Goal: Task Accomplishment & Management: Manage account settings

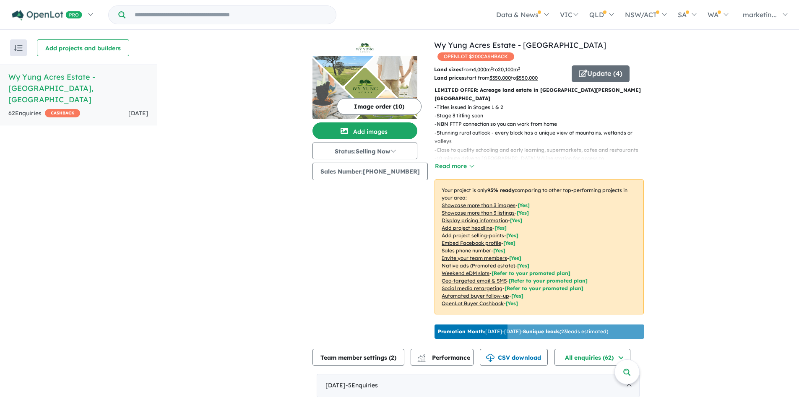
scroll to position [1, 0]
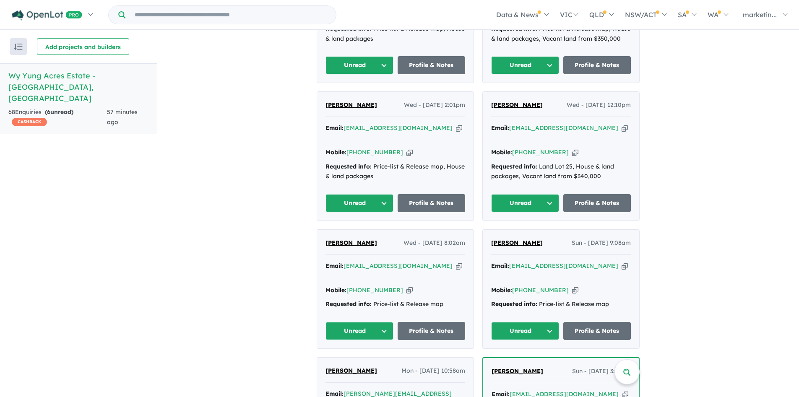
scroll to position [450, 0]
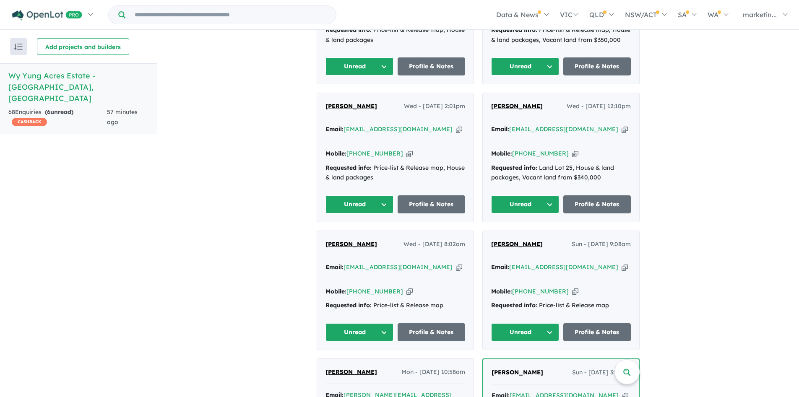
click at [539, 323] on button "Unread" at bounding box center [525, 332] width 68 height 18
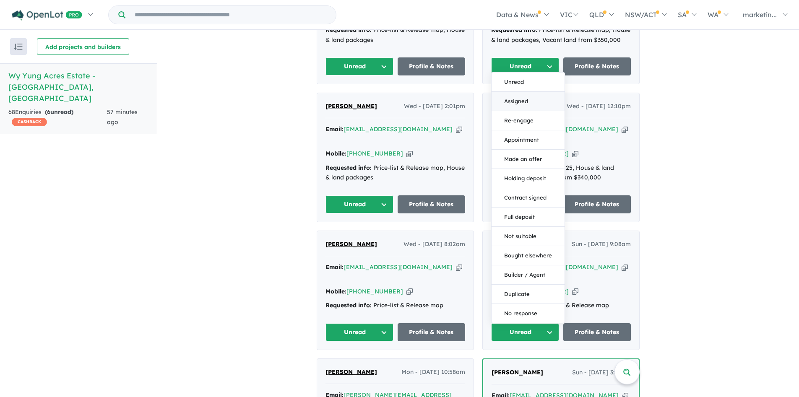
click at [524, 92] on button "Assigned" at bounding box center [528, 101] width 73 height 19
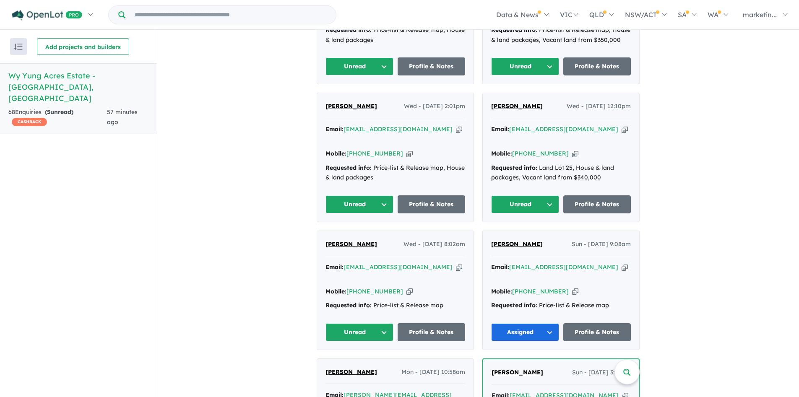
click at [347, 323] on button "Unread" at bounding box center [360, 332] width 68 height 18
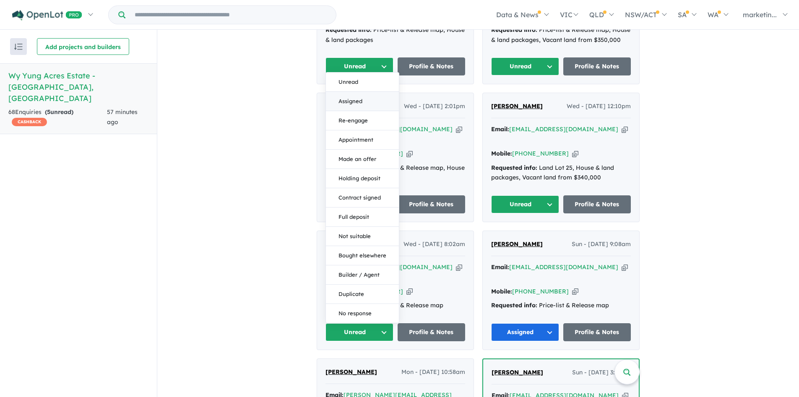
click at [349, 92] on button "Assigned" at bounding box center [362, 101] width 73 height 19
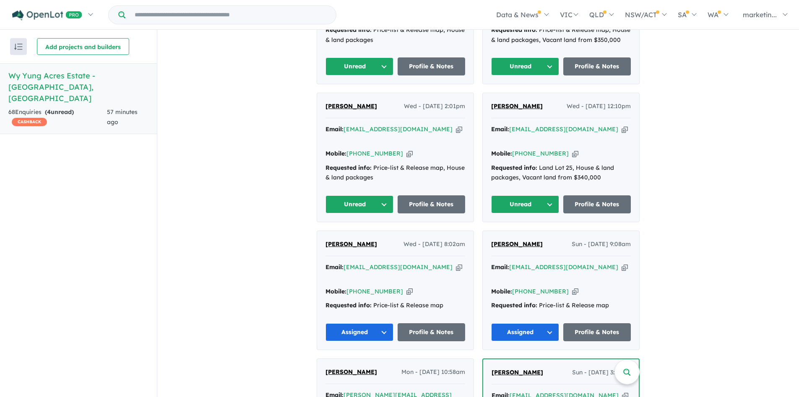
click at [636, 134] on div "Deon Els Wed - 17/09/2025, 12:10pm Email: elsdeon@hotmail.com Copied! Mobile: +…" at bounding box center [561, 157] width 156 height 129
click at [602, 195] on link "Profile & Notes" at bounding box center [597, 204] width 68 height 18
click at [357, 195] on button "Unread" at bounding box center [360, 204] width 68 height 18
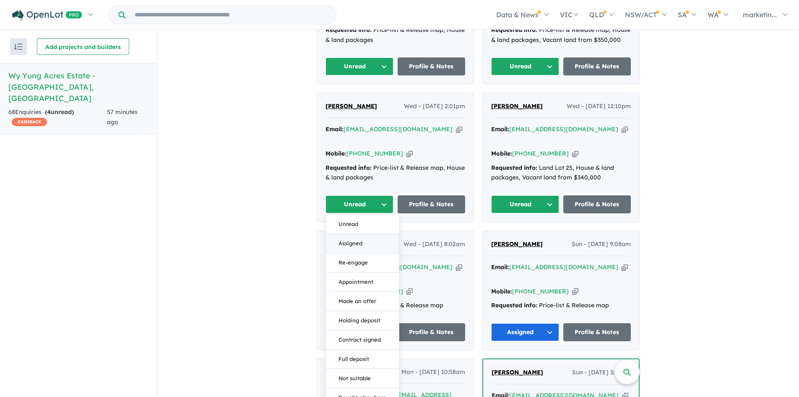
click at [362, 234] on button "Assigned" at bounding box center [362, 243] width 73 height 19
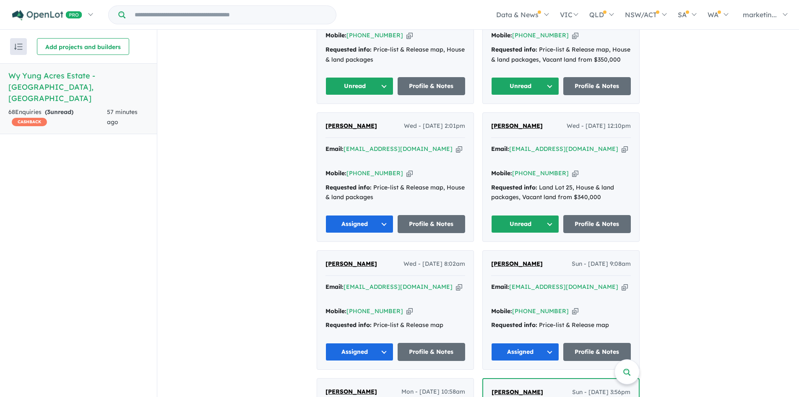
scroll to position [371, 0]
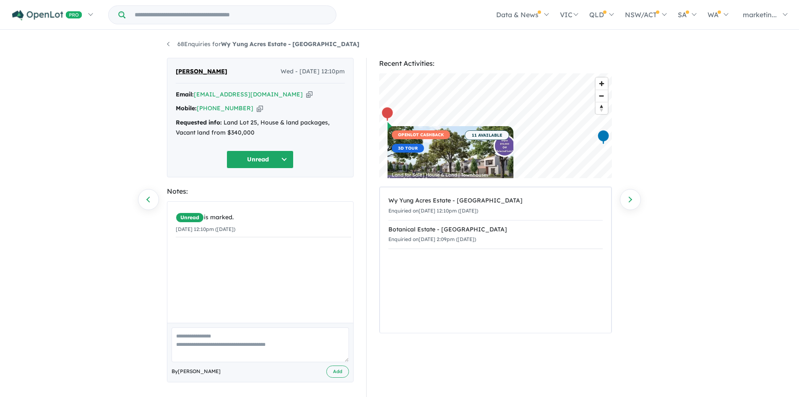
click at [268, 159] on button "Unread" at bounding box center [260, 160] width 67 height 18
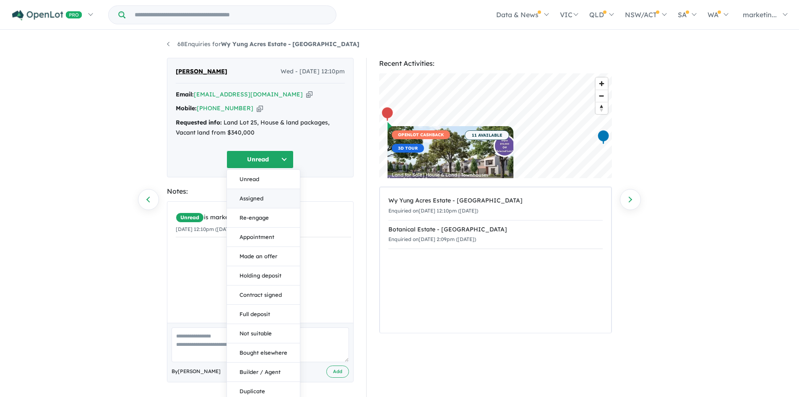
click at [264, 195] on button "Assigned" at bounding box center [263, 198] width 73 height 19
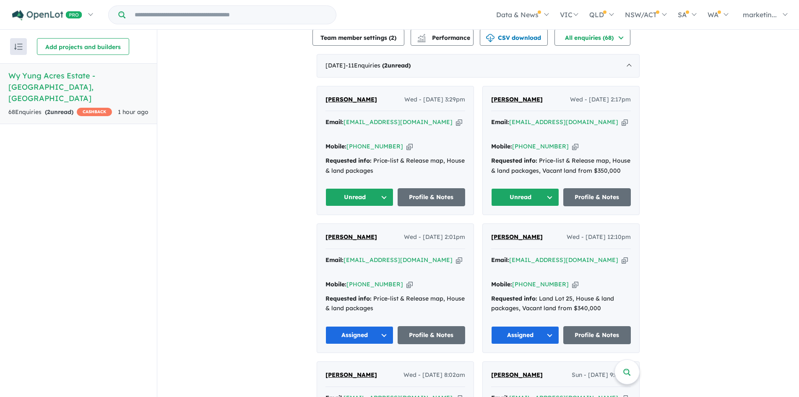
scroll to position [313, 0]
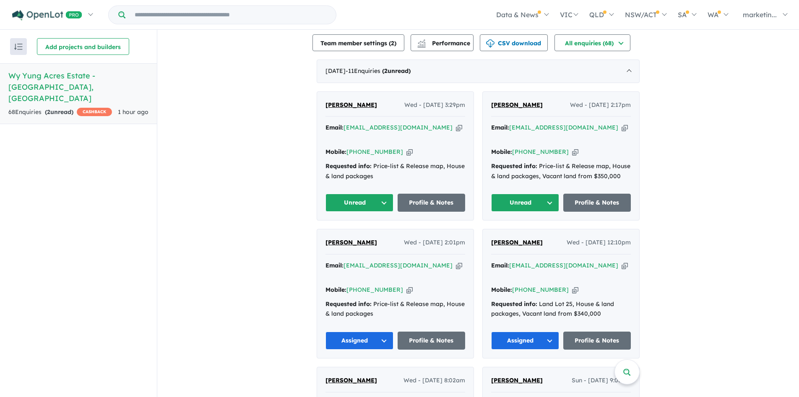
click at [551, 194] on button "Unread" at bounding box center [525, 203] width 68 height 18
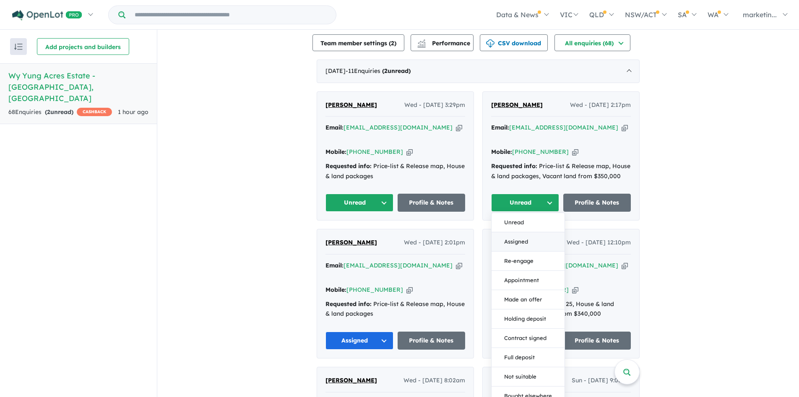
click at [537, 232] on button "Assigned" at bounding box center [528, 241] width 73 height 19
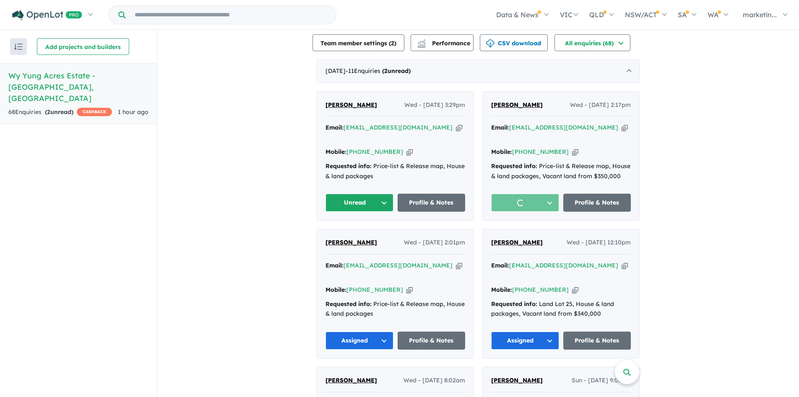
click at [355, 194] on button "Unread" at bounding box center [360, 203] width 68 height 18
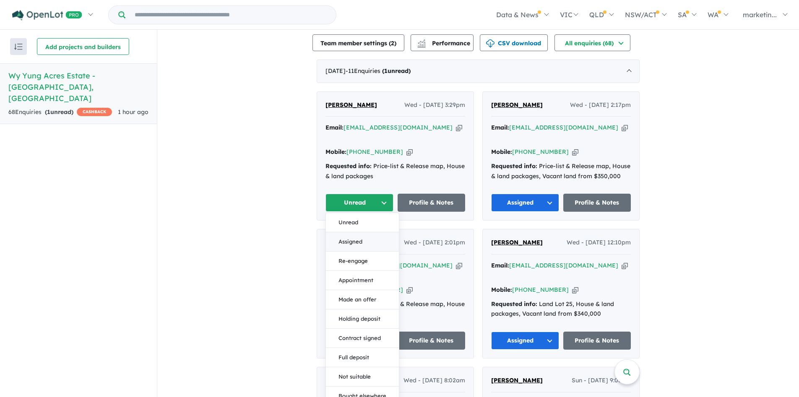
click at [360, 232] on button "Assigned" at bounding box center [362, 241] width 73 height 19
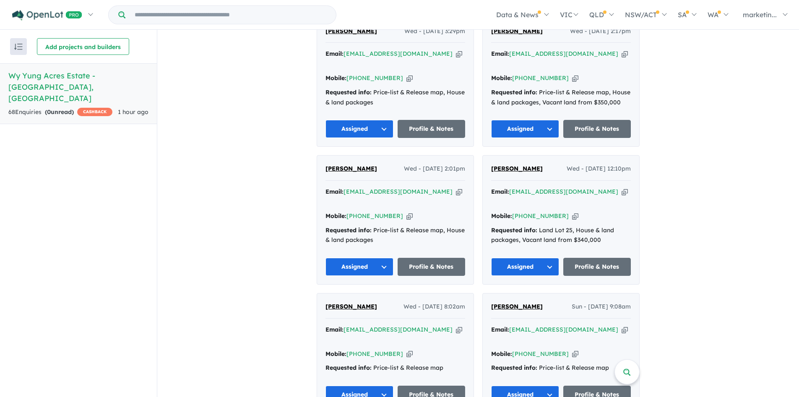
scroll to position [388, 0]
click at [407, 211] on icon "button" at bounding box center [410, 215] width 6 height 9
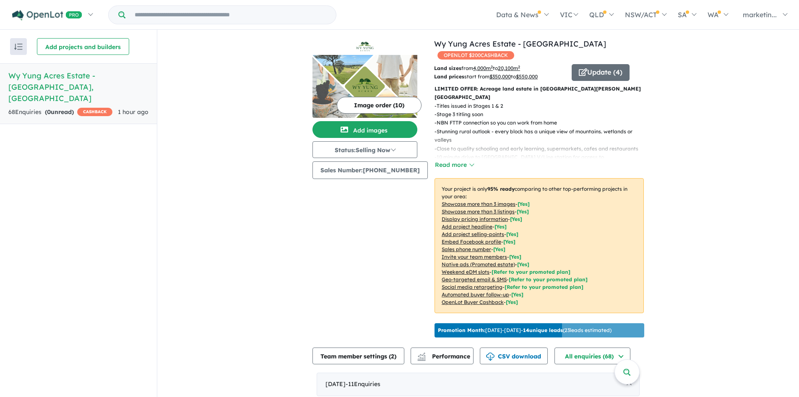
scroll to position [0, 0]
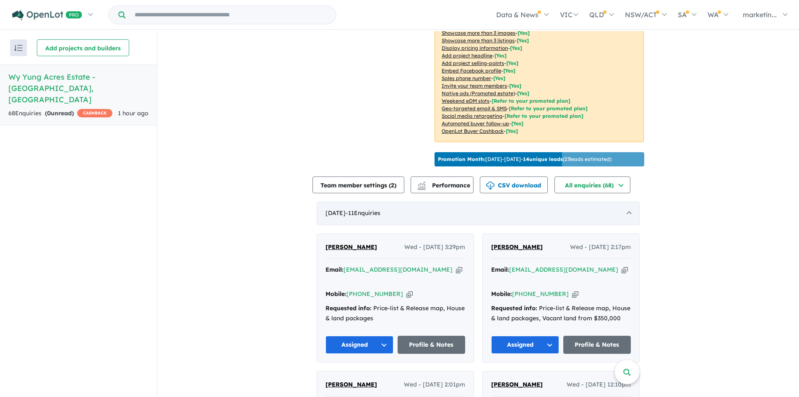
click at [625, 202] on div "September 2025 - 11 Enquir ies ( 0 unread)" at bounding box center [478, 213] width 323 height 23
